Goal: Check status: Check status

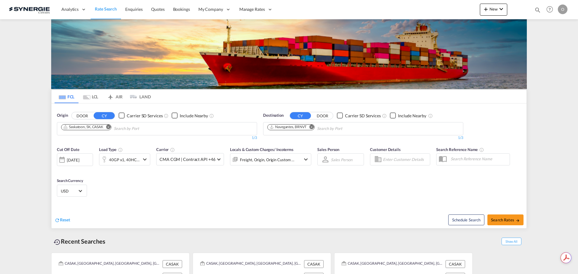
click at [535, 8] on md-icon "icon-magnify" at bounding box center [537, 10] width 7 height 7
click at [444, 12] on select "Bookings Quotes Enquiries" at bounding box center [441, 10] width 29 height 11
select select "Quotes"
click at [427, 5] on select "Bookings Quotes Enquiries" at bounding box center [441, 10] width 29 height 11
click at [467, 11] on input at bounding box center [492, 10] width 75 height 11
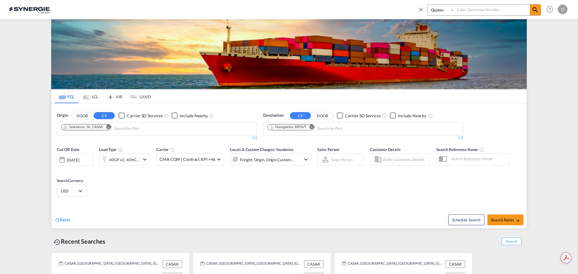
paste input "SYC000013443"
type input "SYC000013443"
click at [537, 7] on md-icon "icon-magnify" at bounding box center [535, 9] width 7 height 7
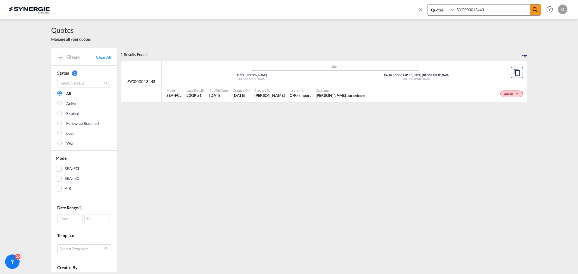
click at [402, 81] on div ".a{fill:#aaa8ad;} .a{fill:#aaa8ad;} CLSCL | [PERSON_NAME][GEOGRAPHIC_DATA] [GEO…" at bounding box center [334, 73] width 336 height 18
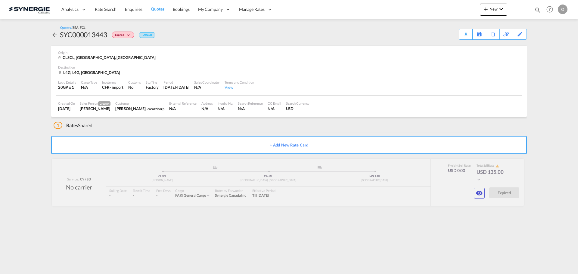
click at [478, 193] on md-icon "icon-eye" at bounding box center [479, 193] width 7 height 7
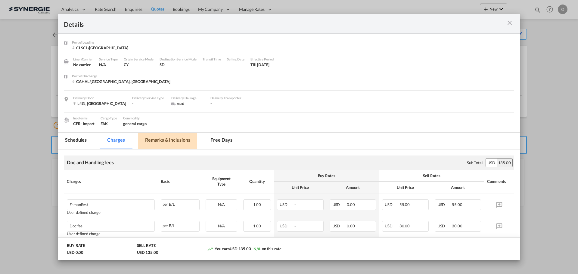
click at [157, 144] on md-tab-item "Remarks & Inclusions" at bounding box center [167, 141] width 59 height 17
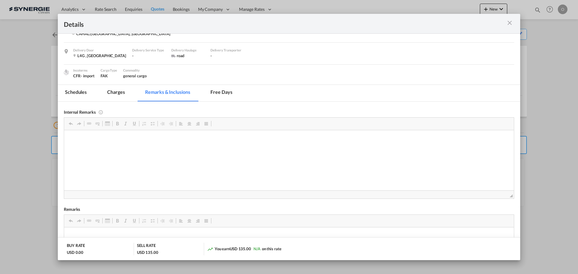
scroll to position [60, 0]
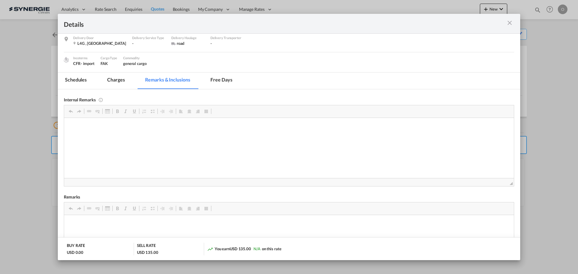
click at [118, 80] on md-tab-item "Charges" at bounding box center [116, 81] width 32 height 17
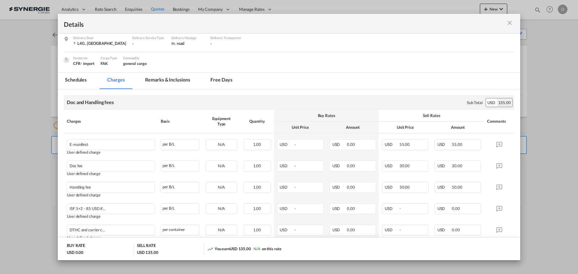
scroll to position [87, 0]
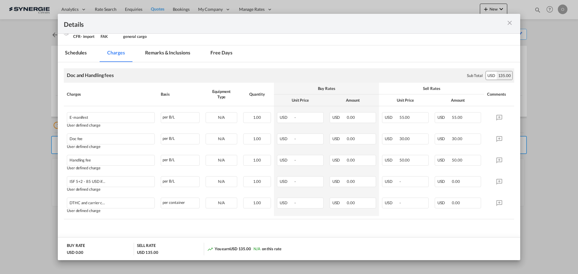
click at [175, 55] on md-tab-item "Remarks & Inclusions" at bounding box center [167, 53] width 59 height 17
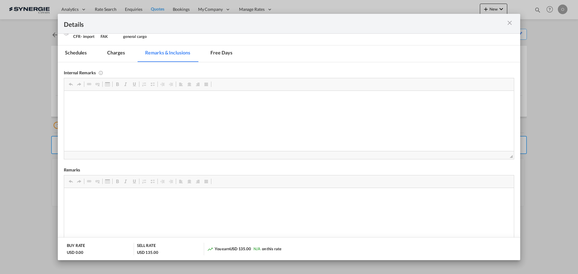
click at [110, 58] on md-tab-item "Charges" at bounding box center [116, 53] width 32 height 17
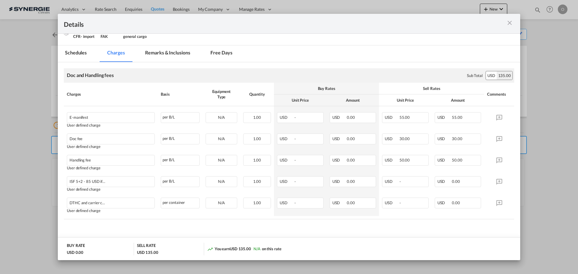
click at [505, 23] on div "Port of Loading ..." at bounding box center [491, 24] width 45 height 8
click at [514, 23] on div "Port of Loading ..." at bounding box center [491, 24] width 45 height 8
click at [509, 23] on md-icon "icon-close m-3 fg-AAA8AD cursor" at bounding box center [509, 22] width 7 height 7
